Goal: Information Seeking & Learning: Learn about a topic

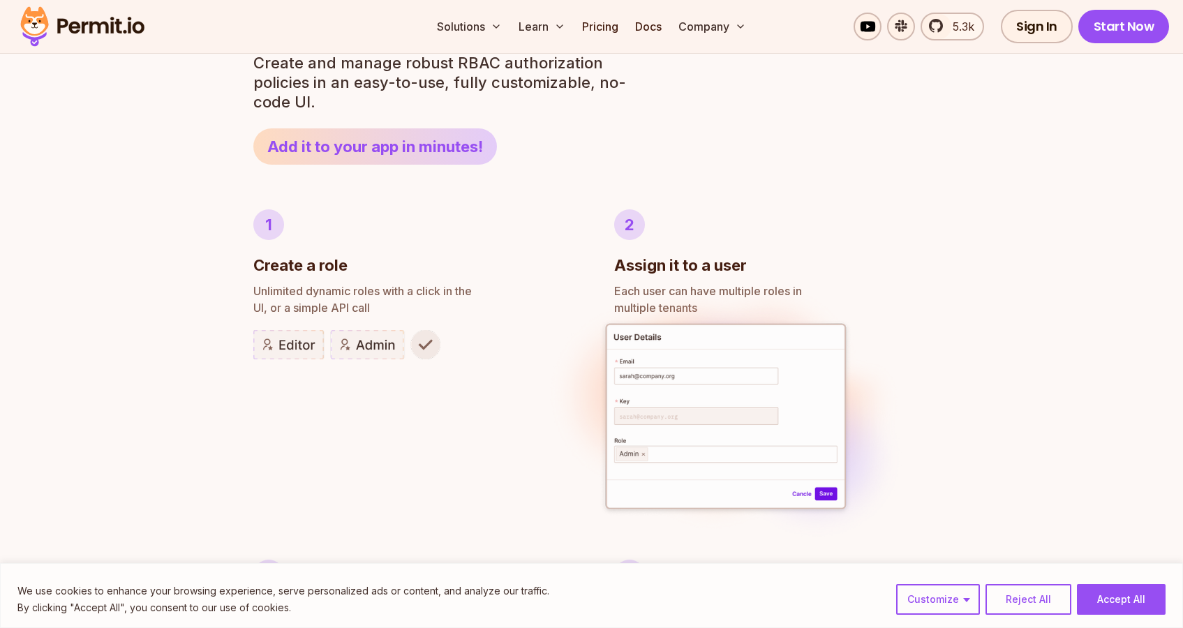
scroll to position [541, 0]
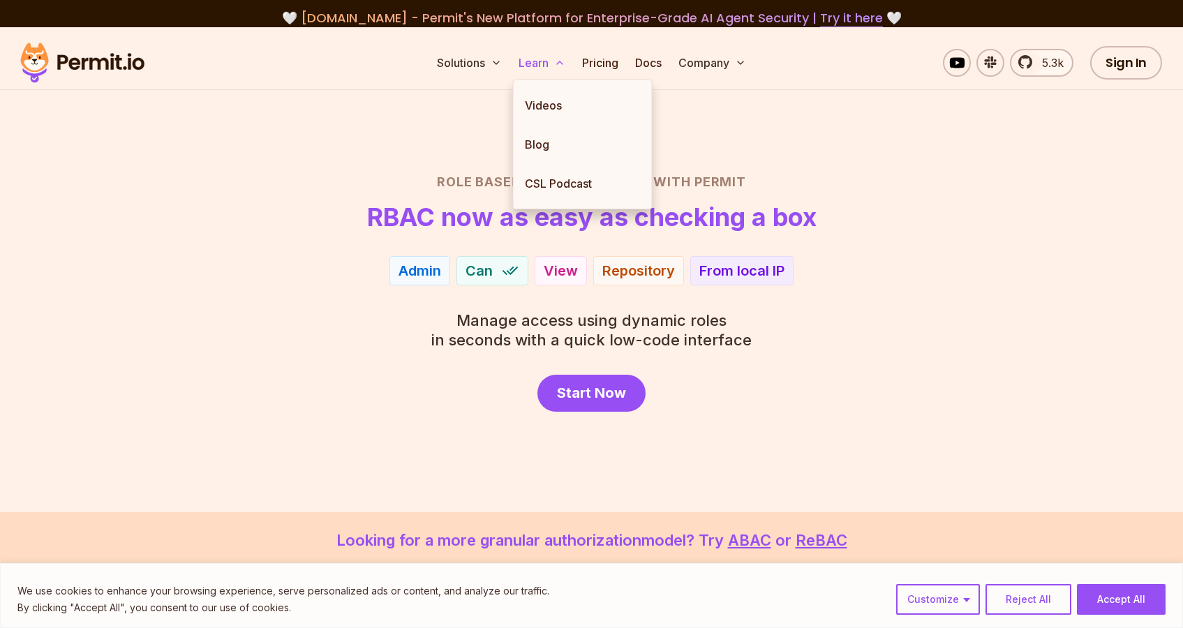
click at [556, 68] on icon at bounding box center [559, 62] width 11 height 11
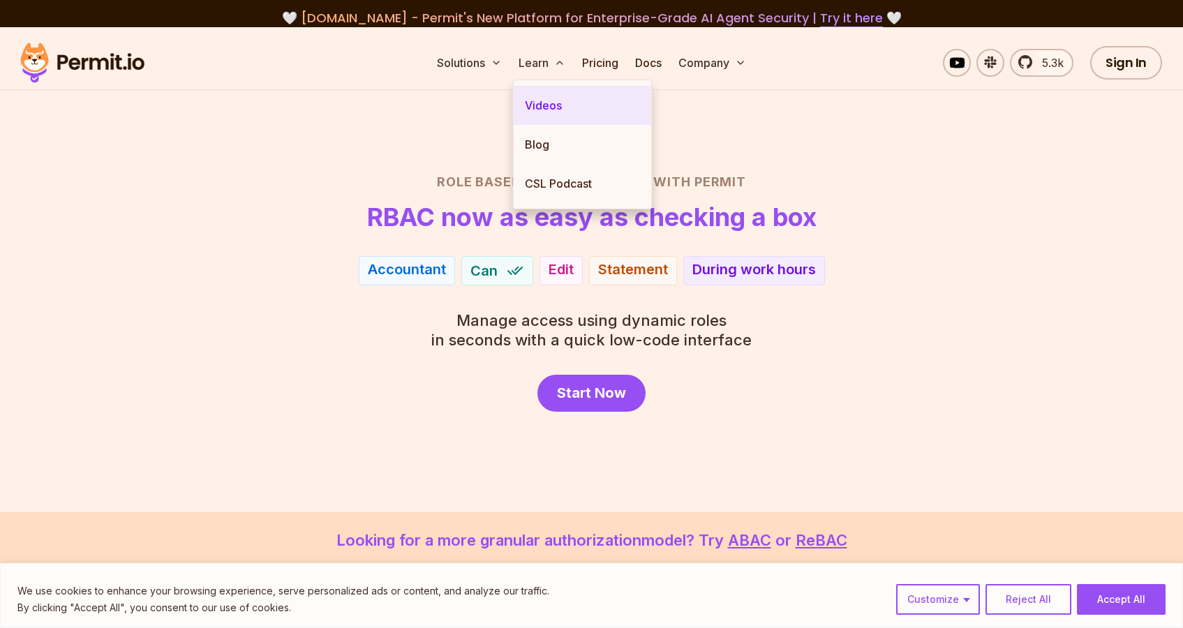
click at [547, 109] on link "Videos" at bounding box center [583, 105] width 138 height 39
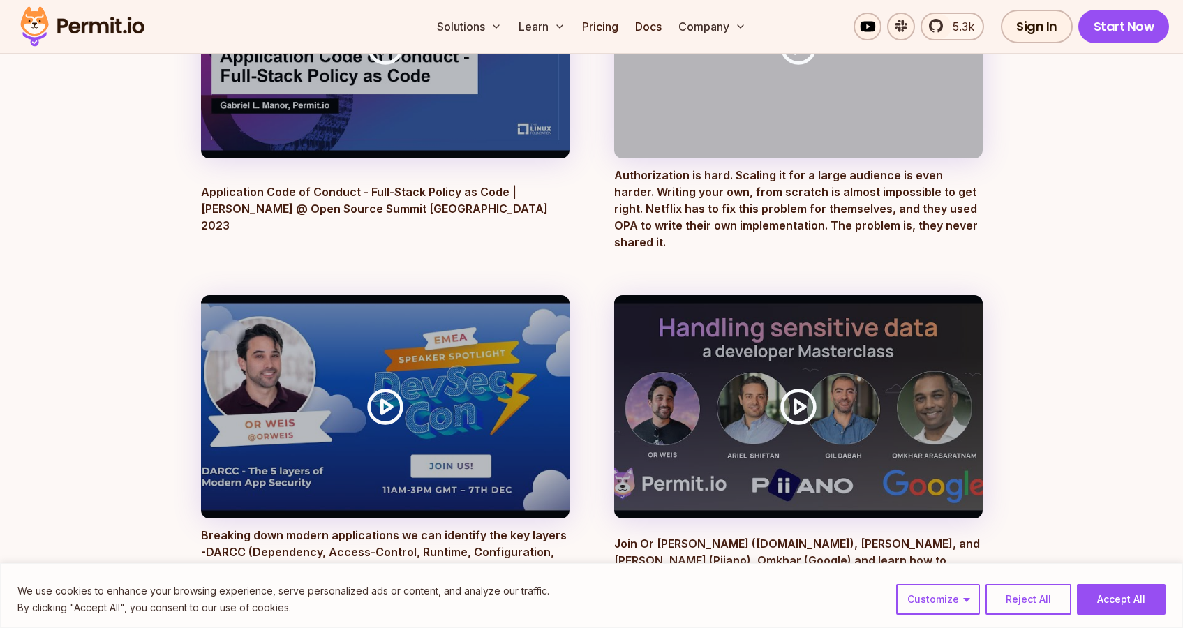
scroll to position [2081, 0]
